Goal: Task Accomplishment & Management: Manage account settings

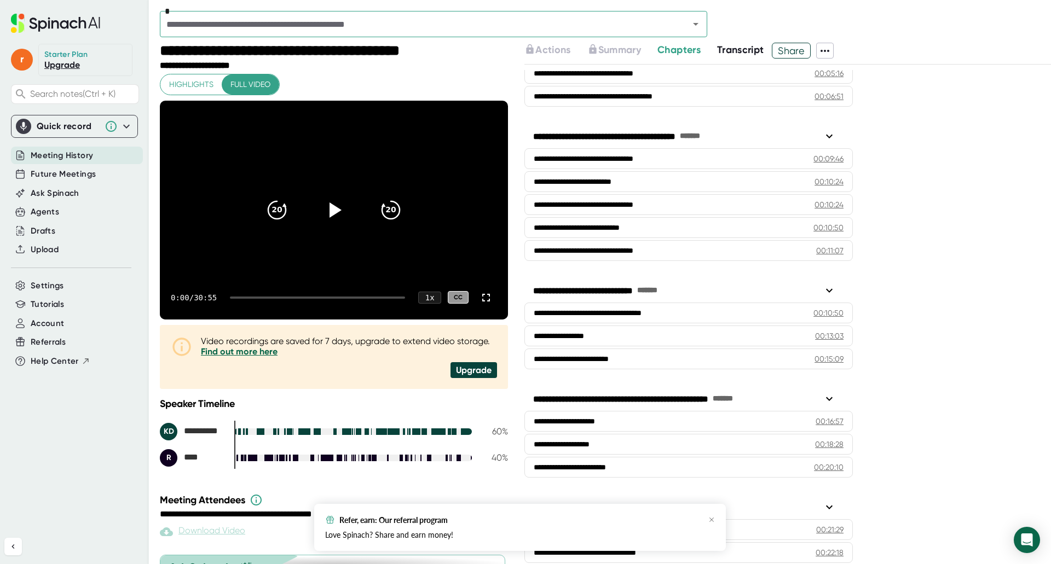
scroll to position [90, 0]
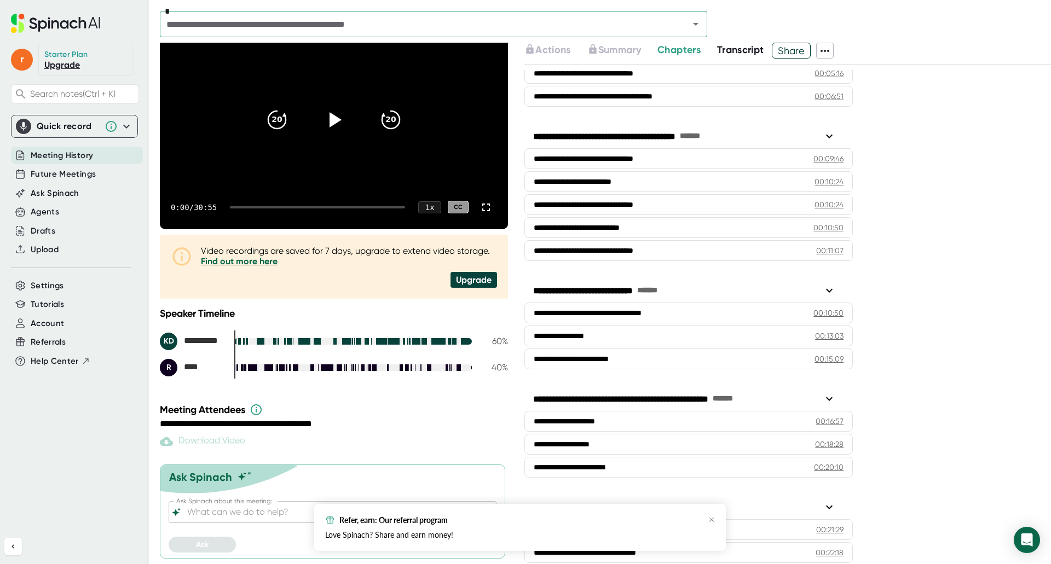
click at [72, 154] on span "Meeting History" at bounding box center [62, 155] width 62 height 13
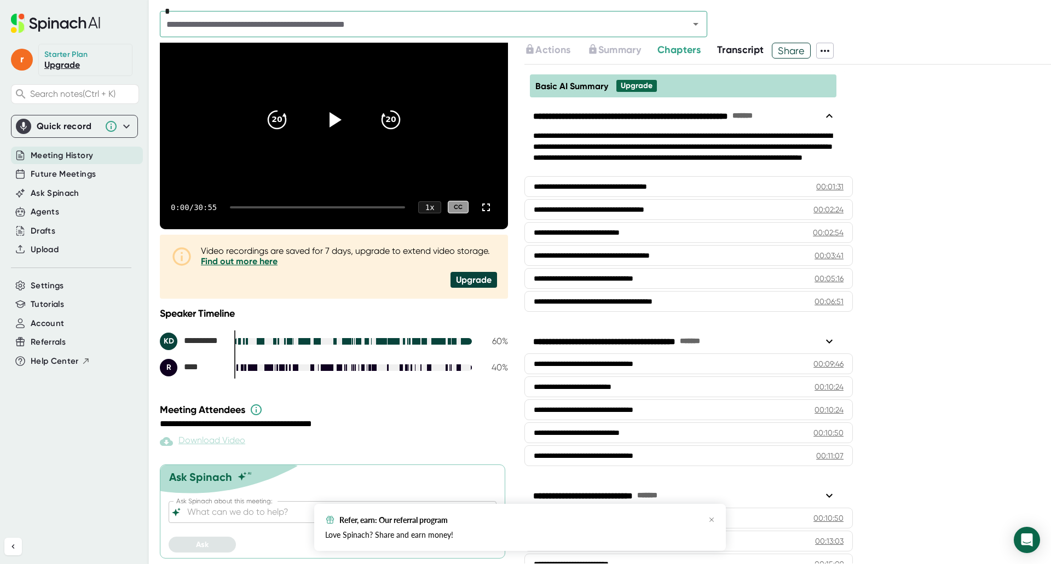
click at [71, 156] on span "Meeting History" at bounding box center [62, 155] width 62 height 13
click at [712, 517] on icon "button" at bounding box center [711, 520] width 7 height 7
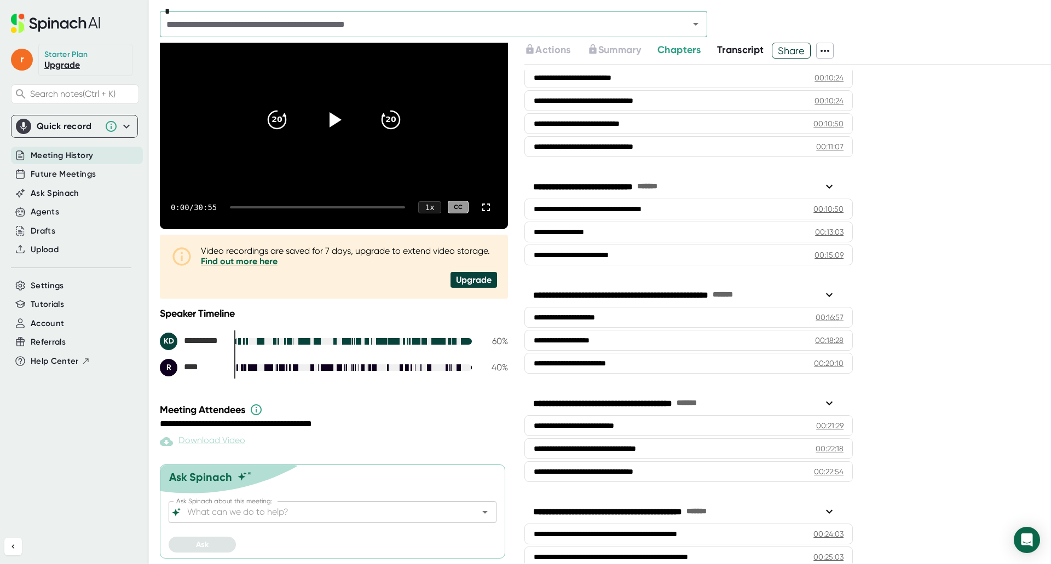
scroll to position [420, 0]
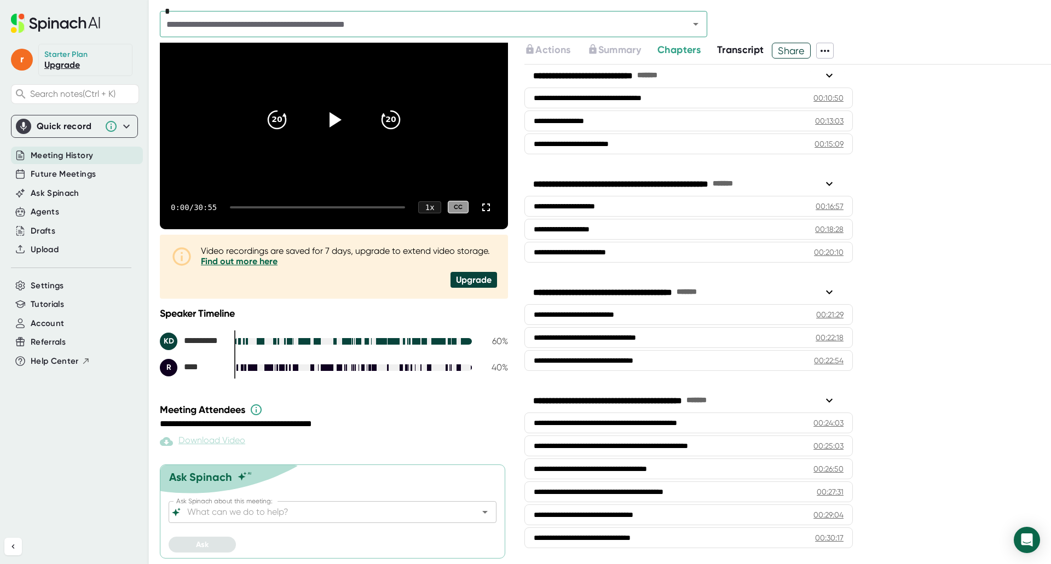
click at [829, 55] on icon at bounding box center [825, 50] width 13 height 13
click at [620, 51] on div at bounding box center [525, 282] width 1051 height 564
click at [67, 175] on span "Future Meetings" at bounding box center [63, 174] width 65 height 13
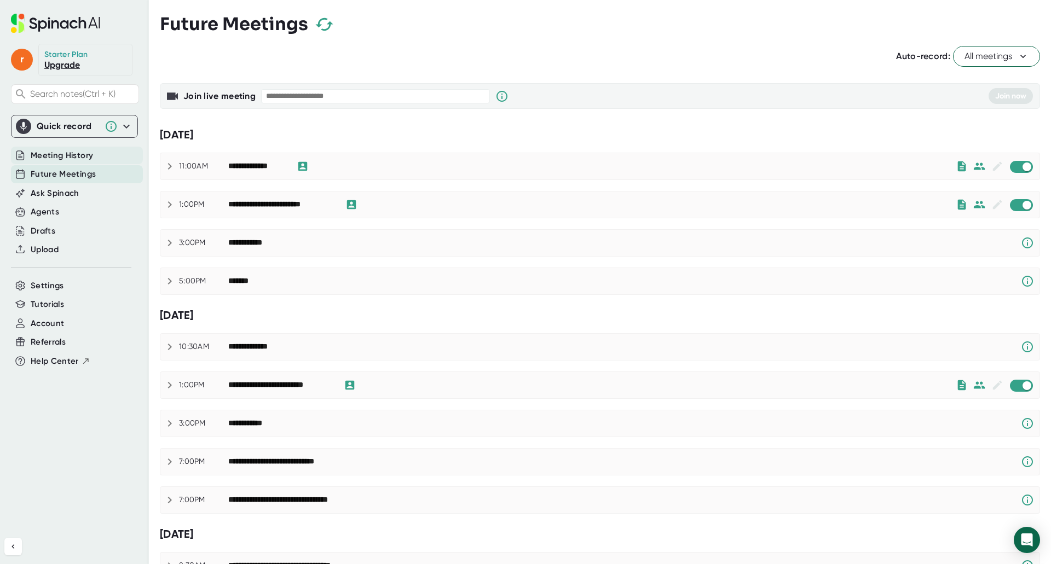
click at [67, 158] on span "Meeting History" at bounding box center [62, 155] width 62 height 13
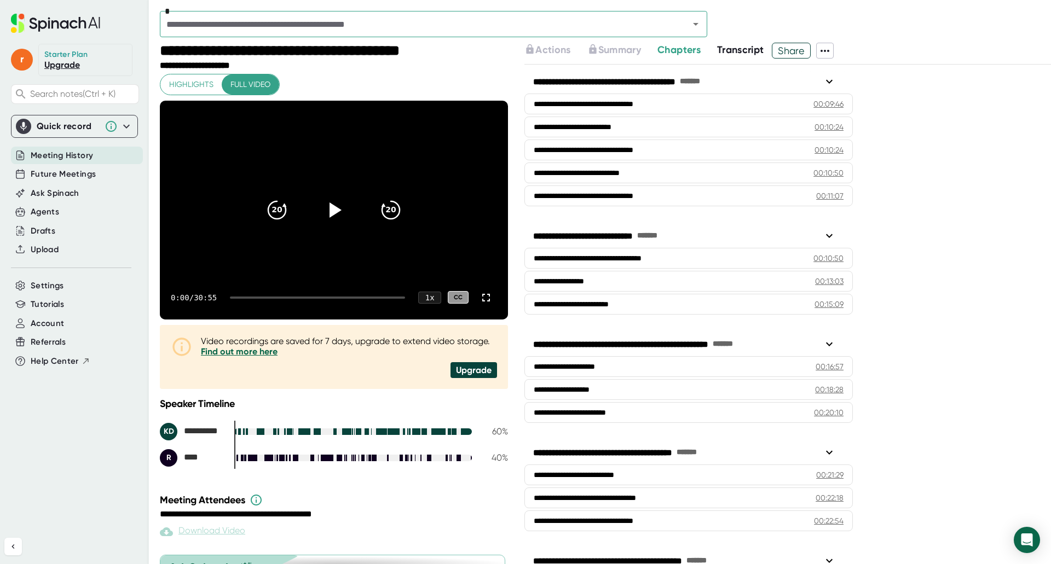
click at [278, 351] on link "Find out more here" at bounding box center [239, 352] width 77 height 10
click at [69, 68] on link "Upgrade" at bounding box center [62, 65] width 36 height 10
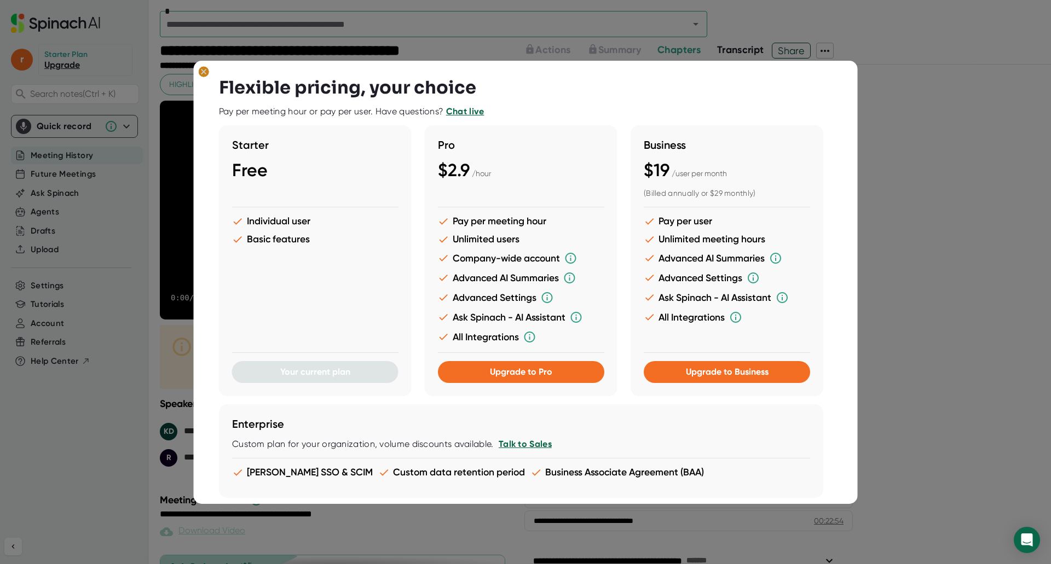
click at [202, 67] on ellipse at bounding box center [204, 71] width 10 height 11
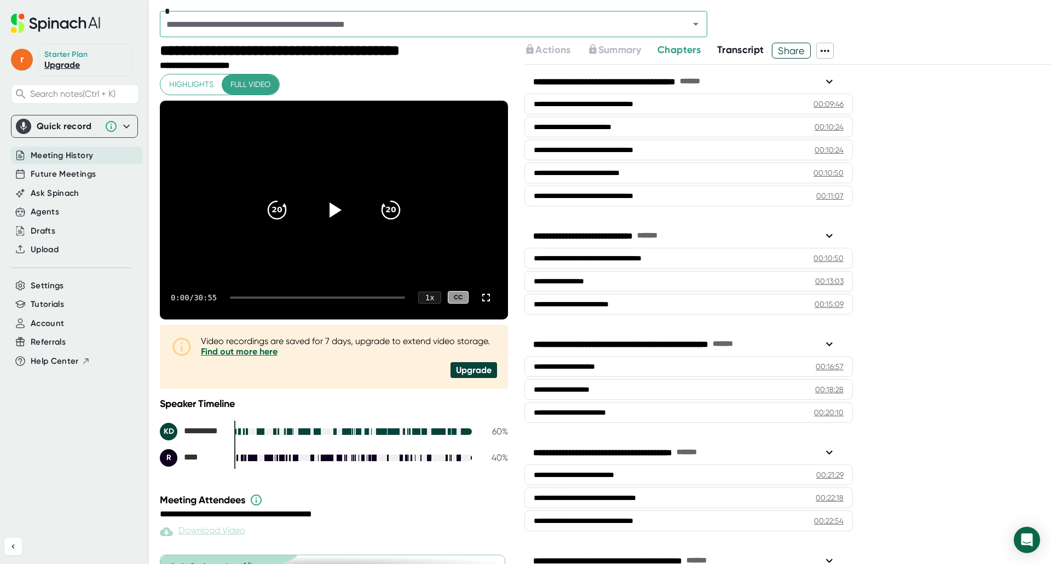
click at [40, 20] on icon at bounding box center [55, 23] width 89 height 19
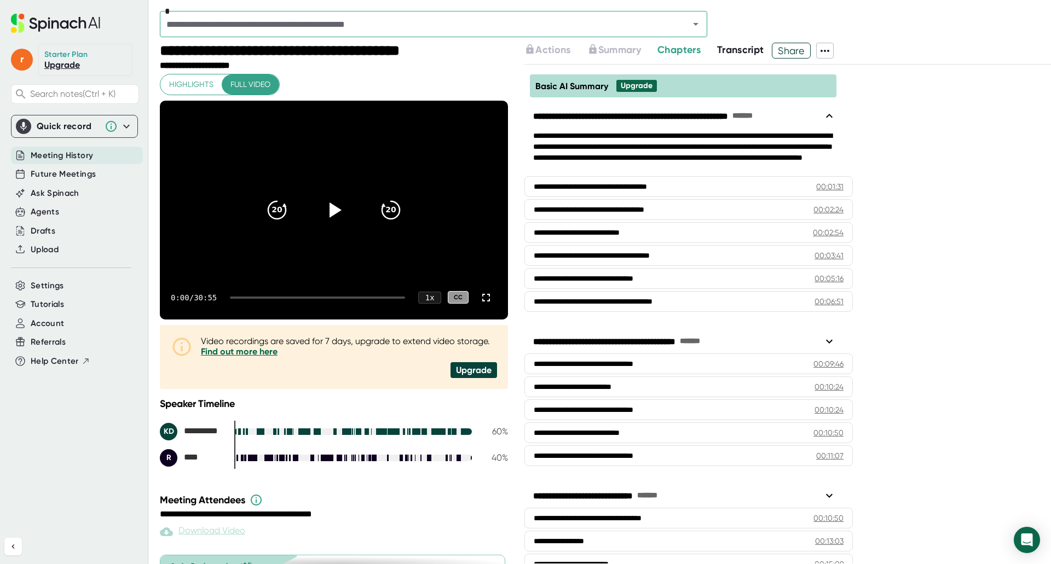
click at [40, 20] on icon at bounding box center [55, 23] width 89 height 19
click at [26, 60] on span "r" at bounding box center [22, 60] width 22 height 22
click at [35, 108] on button "Edit Profile" at bounding box center [71, 108] width 108 height 19
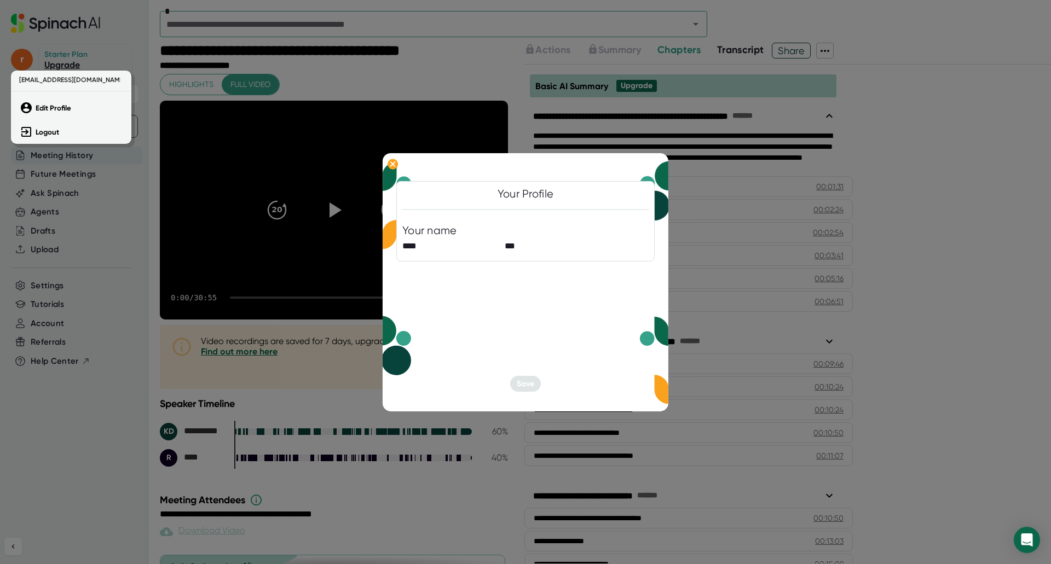
click at [90, 425] on div at bounding box center [525, 282] width 1051 height 564
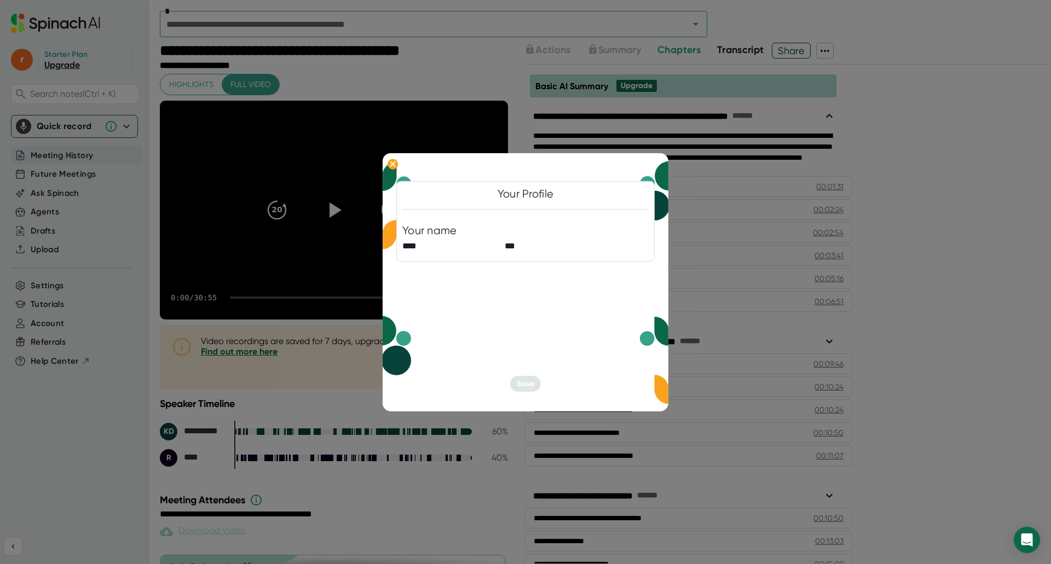
click at [47, 283] on div at bounding box center [525, 282] width 1051 height 564
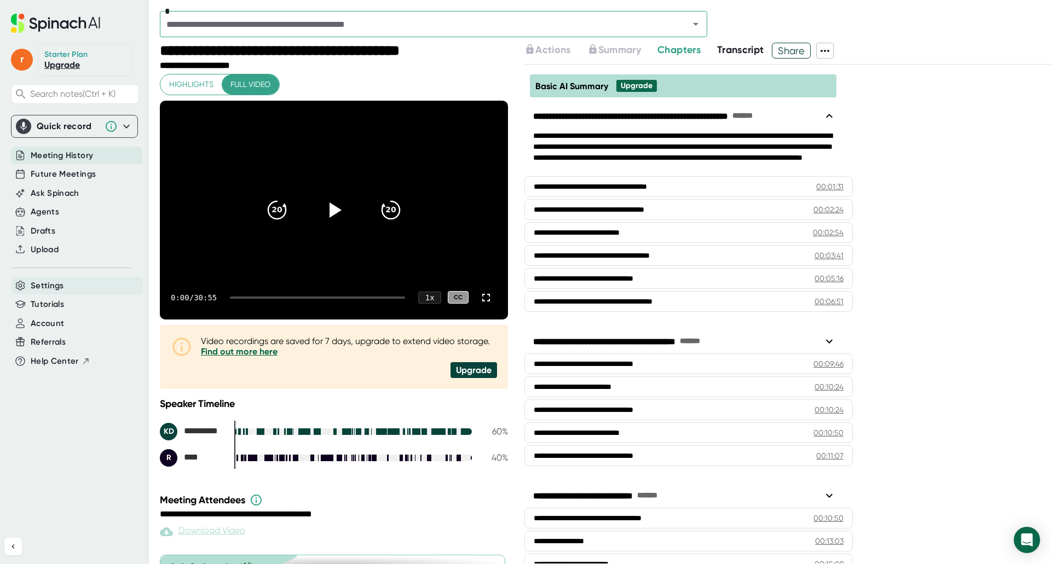
click at [47, 283] on span "Settings" at bounding box center [47, 286] width 33 height 13
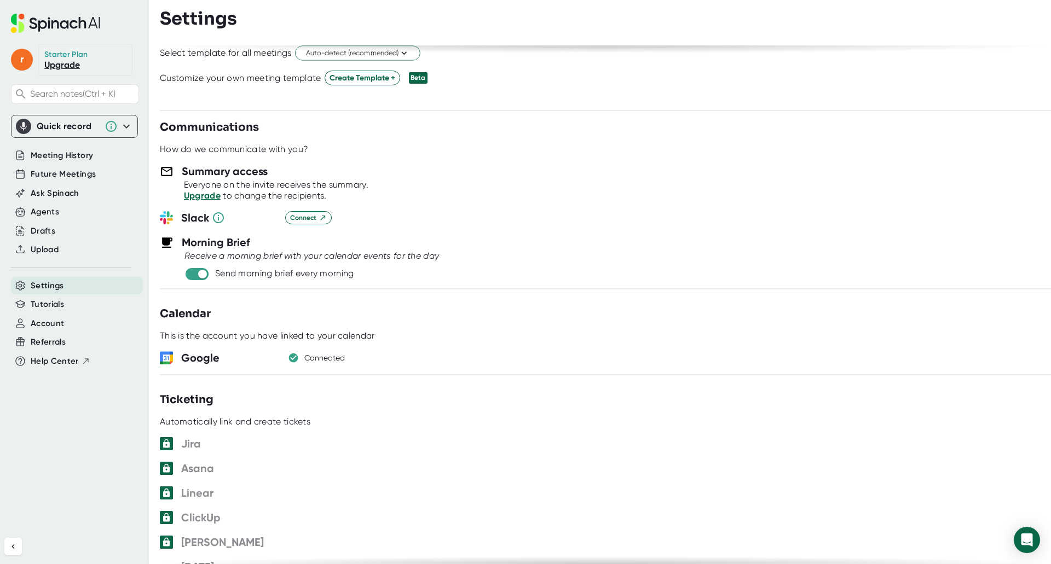
scroll to position [328, 0]
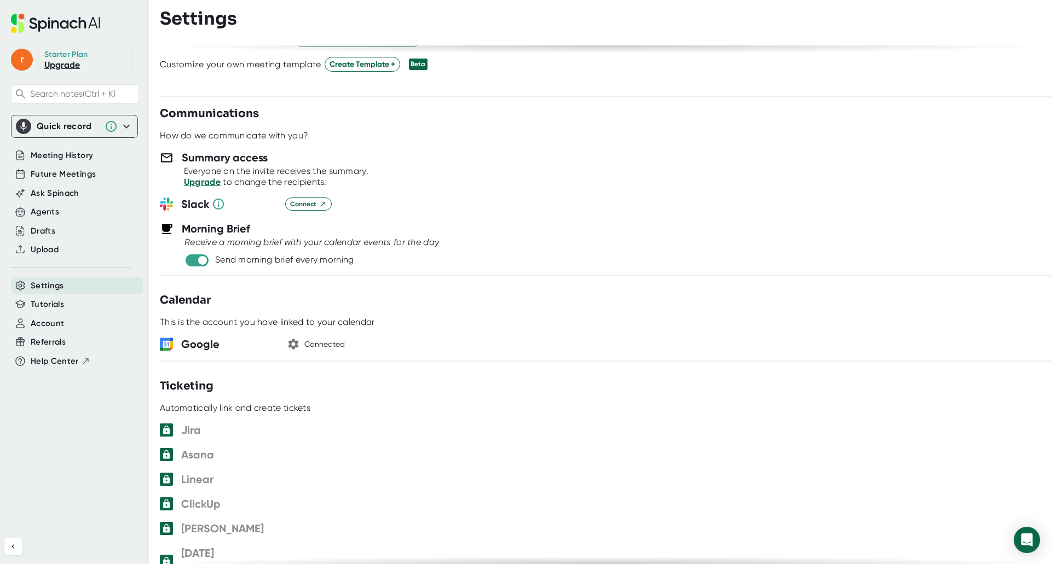
click at [301, 342] on button "button" at bounding box center [293, 344] width 16 height 16
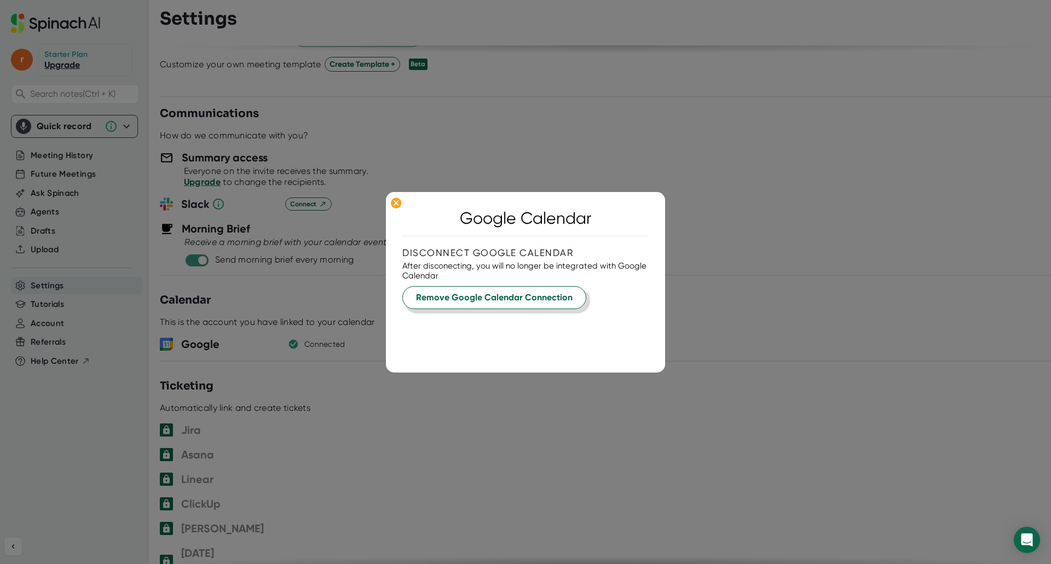
click at [539, 295] on span "Remove Google Calendar Connection" at bounding box center [494, 297] width 157 height 13
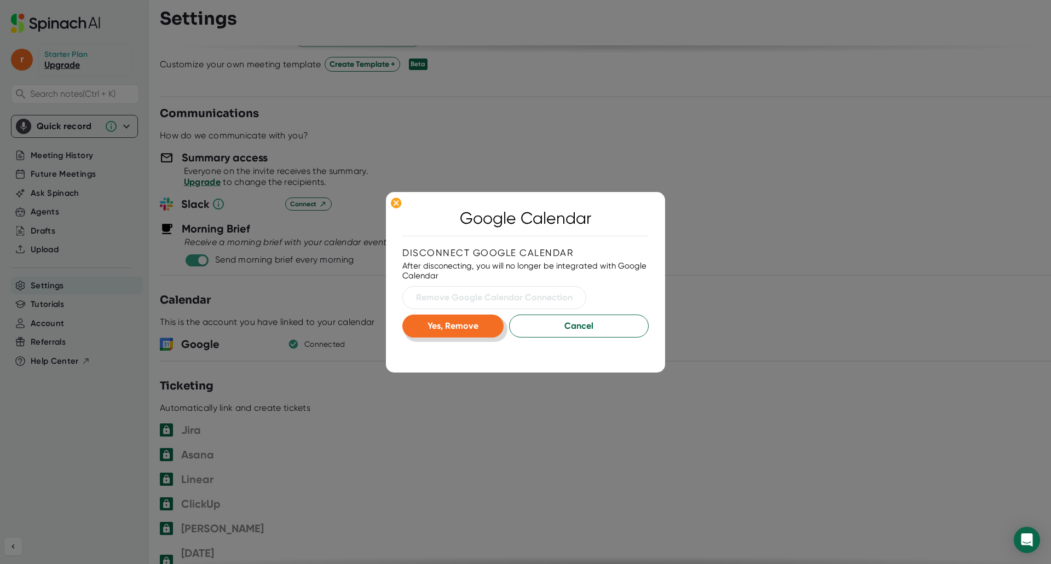
click at [446, 326] on span "Yes, Remove" at bounding box center [453, 326] width 51 height 10
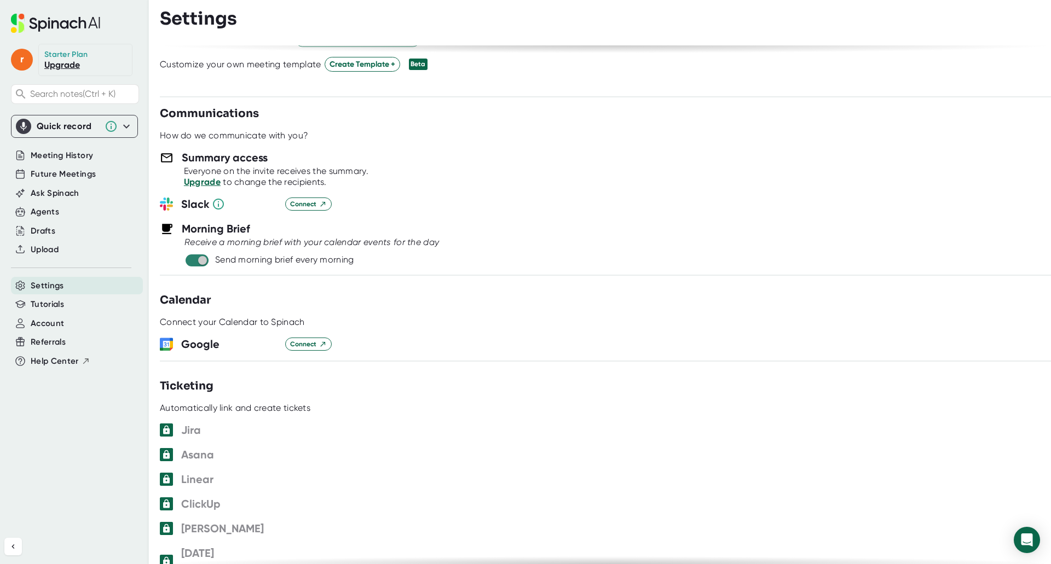
click at [193, 258] on input "checkbox" at bounding box center [202, 261] width 31 height 10
checkbox input "false"
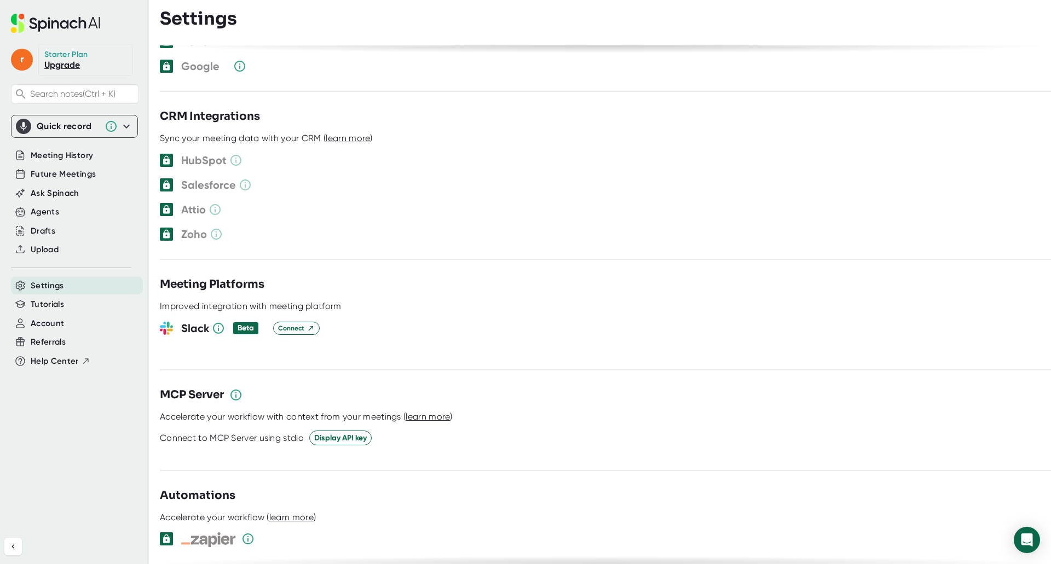
scroll to position [915, 0]
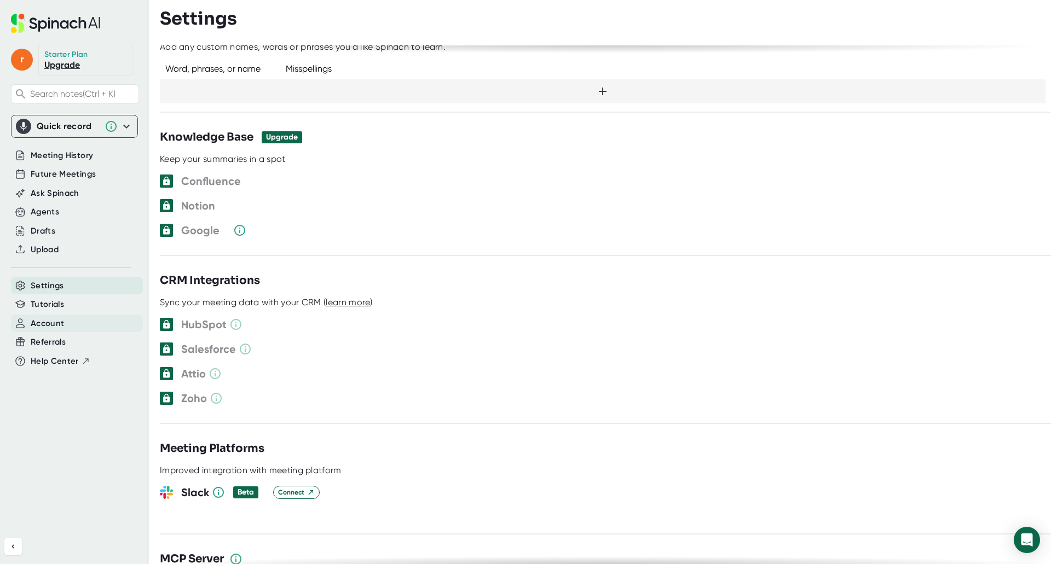
click at [60, 318] on span "Account" at bounding box center [47, 324] width 33 height 13
